Goal: Information Seeking & Learning: Learn about a topic

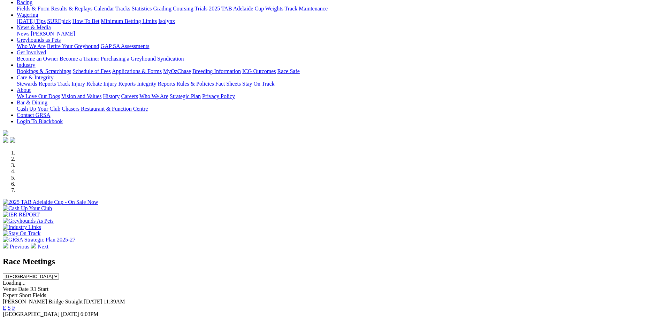
scroll to position [105, 0]
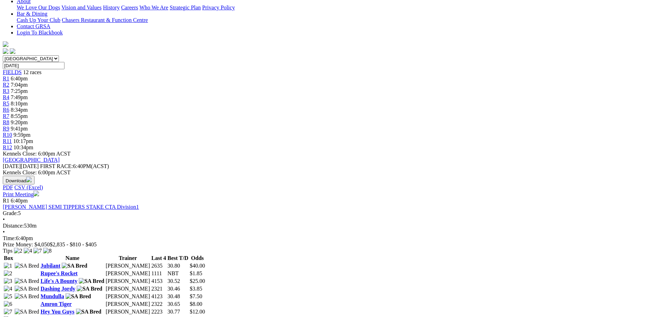
scroll to position [209, 0]
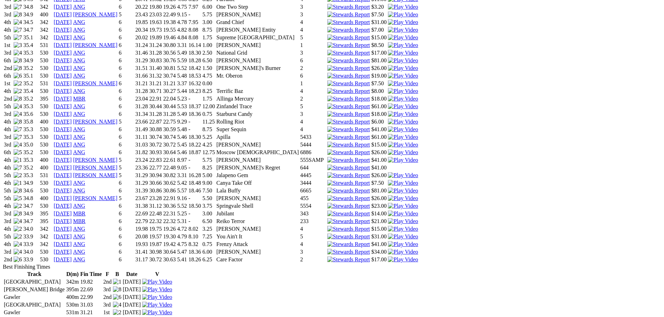
scroll to position [732, 0]
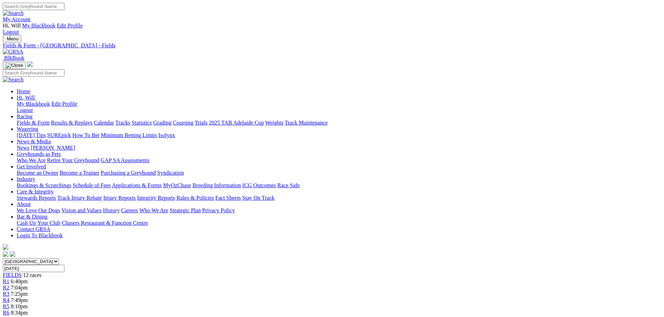
scroll to position [244, 0]
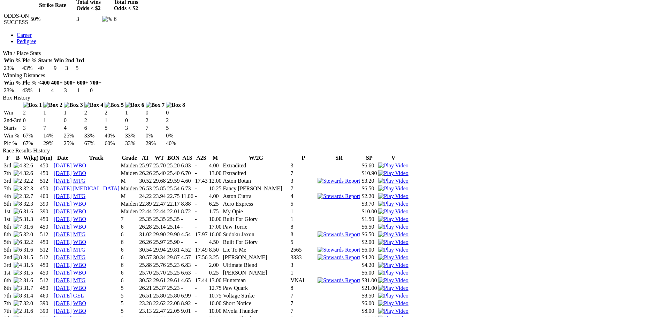
scroll to position [453, 0]
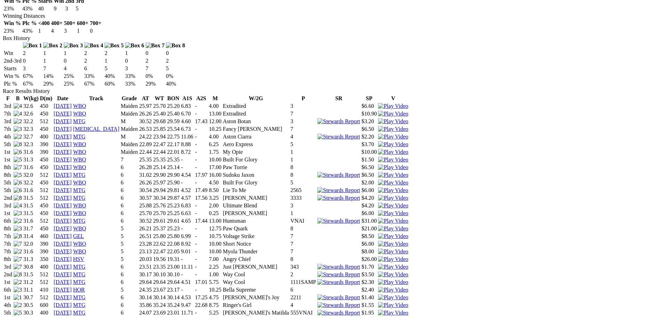
drag, startPoint x: 408, startPoint y: 23, endPoint x: 404, endPoint y: 25, distance: 5.2
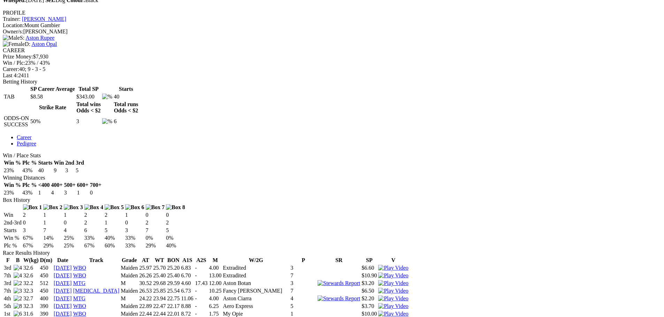
scroll to position [279, 0]
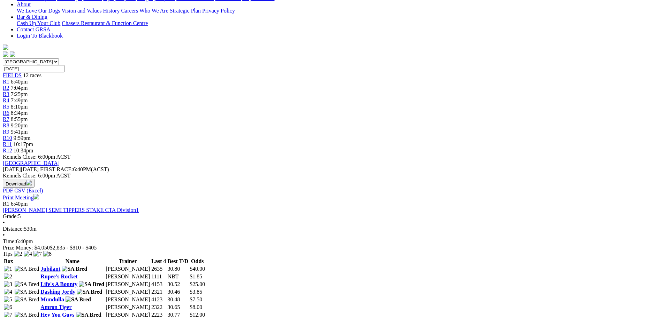
scroll to position [314, 0]
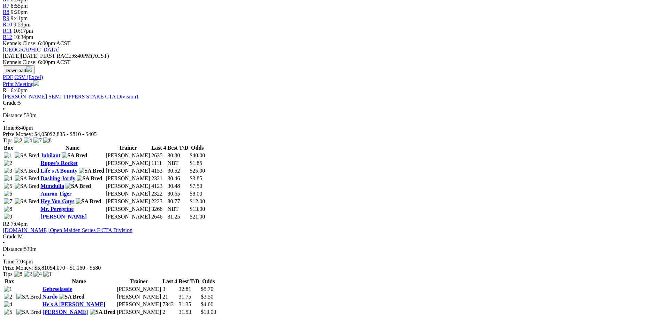
drag, startPoint x: 159, startPoint y: 124, endPoint x: 167, endPoint y: 123, distance: 8.5
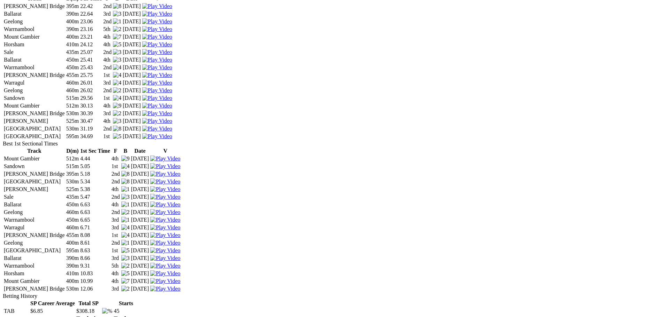
scroll to position [906, 0]
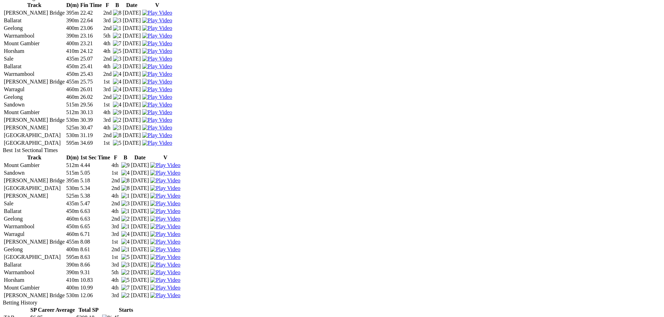
click at [141, 147] on td "[DATE]" at bounding box center [131, 143] width 19 height 7
click at [172, 146] on img at bounding box center [157, 143] width 30 height 6
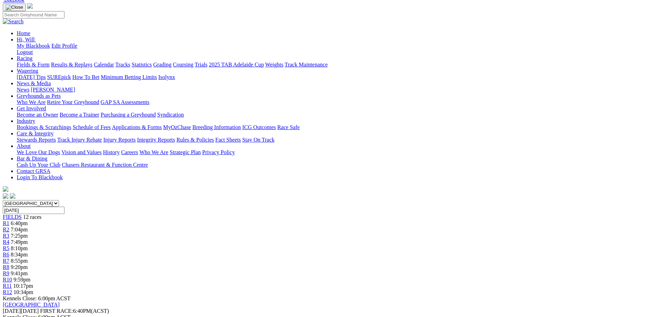
scroll to position [209, 0]
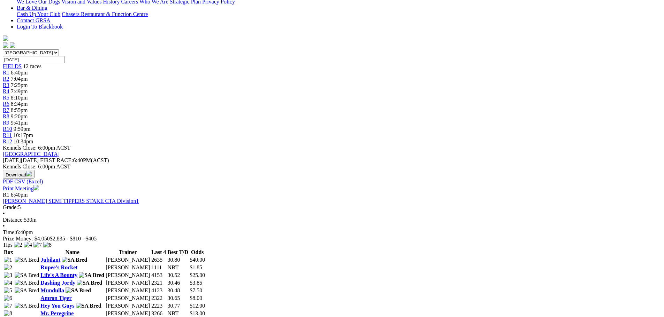
drag, startPoint x: 185, startPoint y: 167, endPoint x: 196, endPoint y: 167, distance: 11.2
